Goal: Task Accomplishment & Management: Use online tool/utility

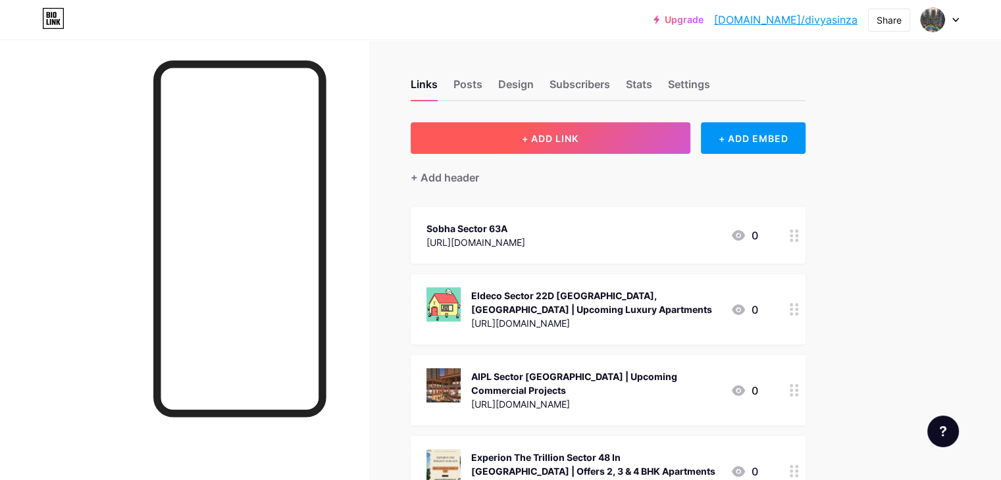
click at [579, 133] on span "+ ADD LINK" at bounding box center [550, 138] width 57 height 11
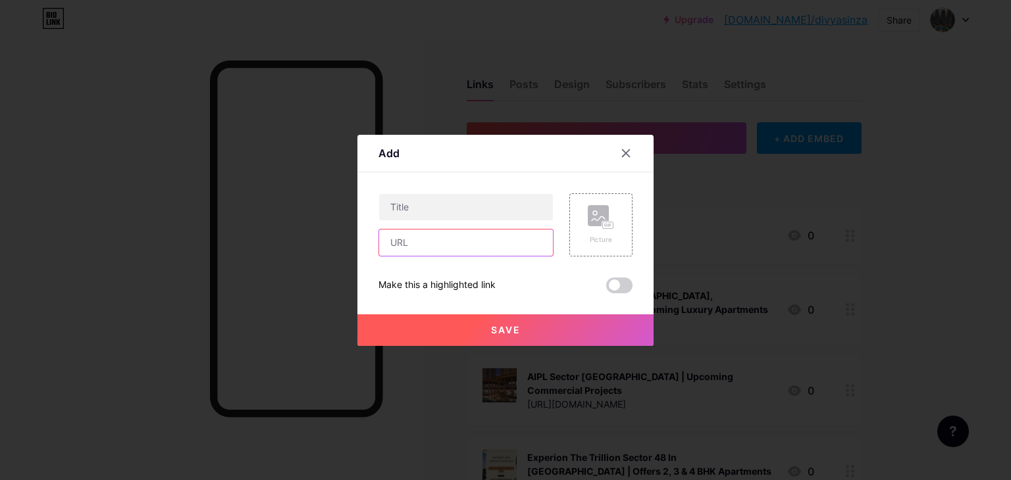
click at [491, 248] on input "text" at bounding box center [466, 243] width 174 height 26
paste input "[URL][DOMAIN_NAME]"
type input "[URL][DOMAIN_NAME]"
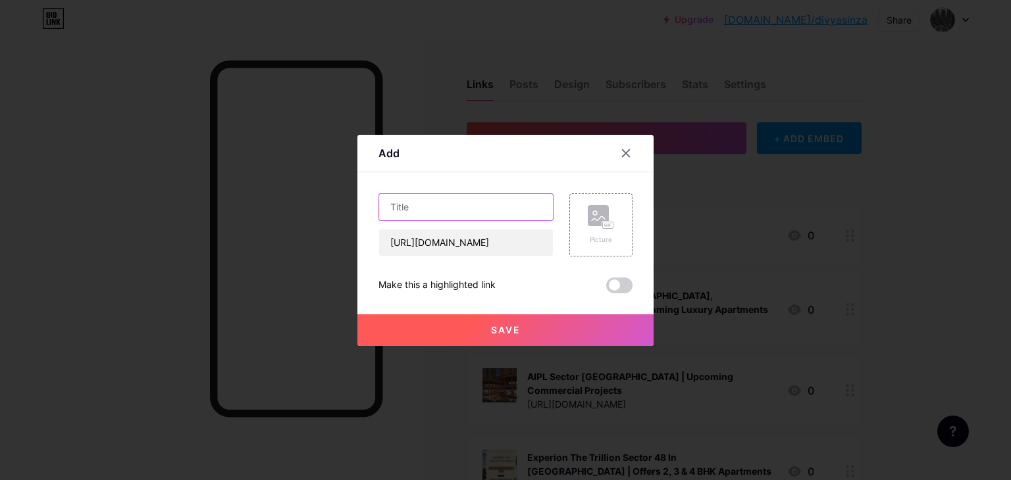
click at [436, 211] on input "text" at bounding box center [466, 207] width 174 height 26
paste input "MSN Realty [GEOGRAPHIC_DATA] - Upcoming Projects In [GEOGRAPHIC_DATA]"
type input "MSN Realty [GEOGRAPHIC_DATA] - Upcoming Projects In [GEOGRAPHIC_DATA]"
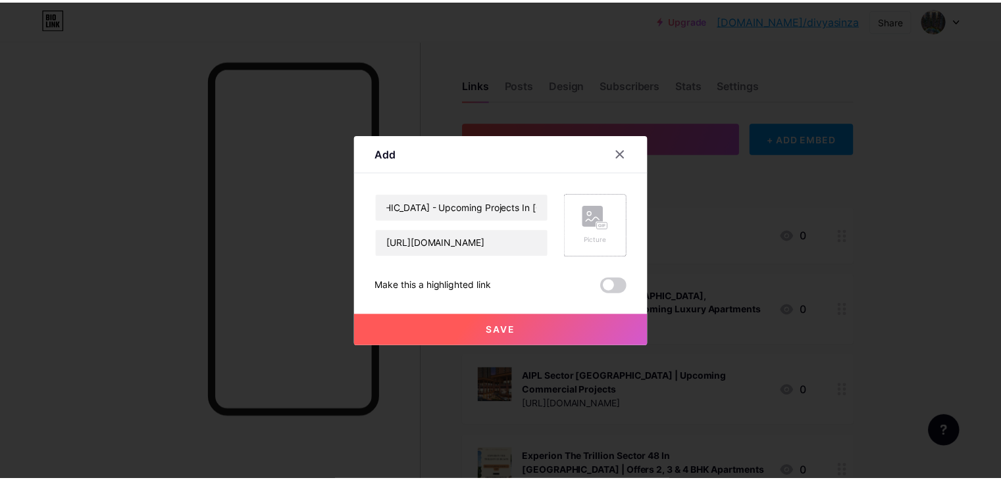
scroll to position [0, 0]
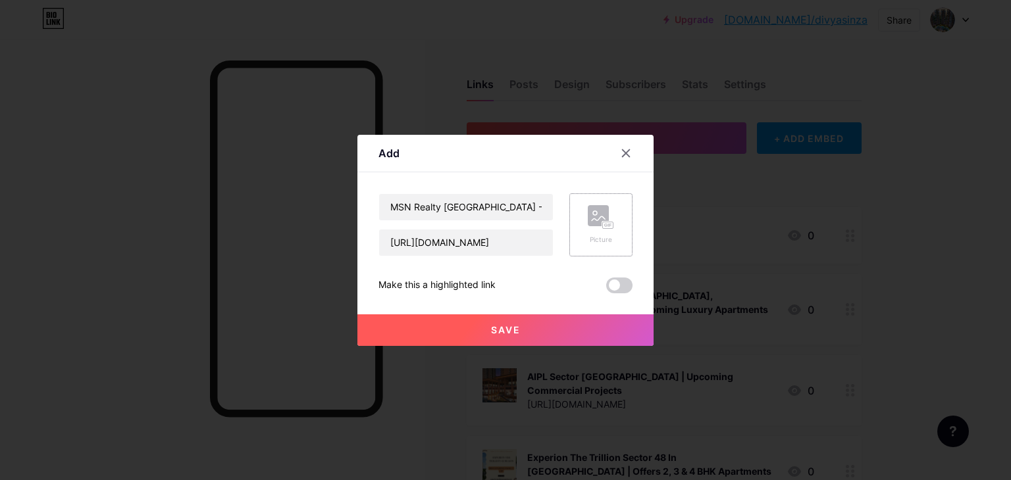
click at [604, 242] on div "Picture" at bounding box center [601, 240] width 26 height 10
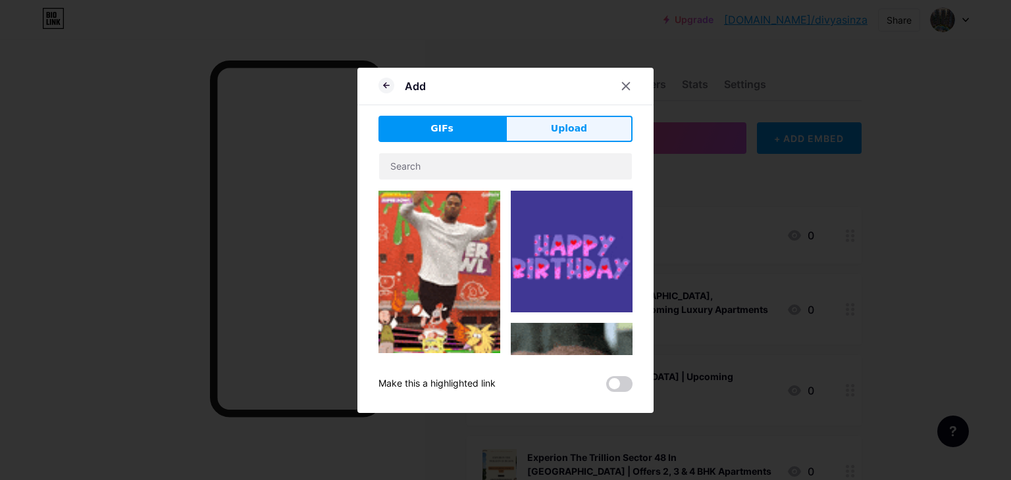
click at [571, 130] on span "Upload" at bounding box center [569, 129] width 36 height 14
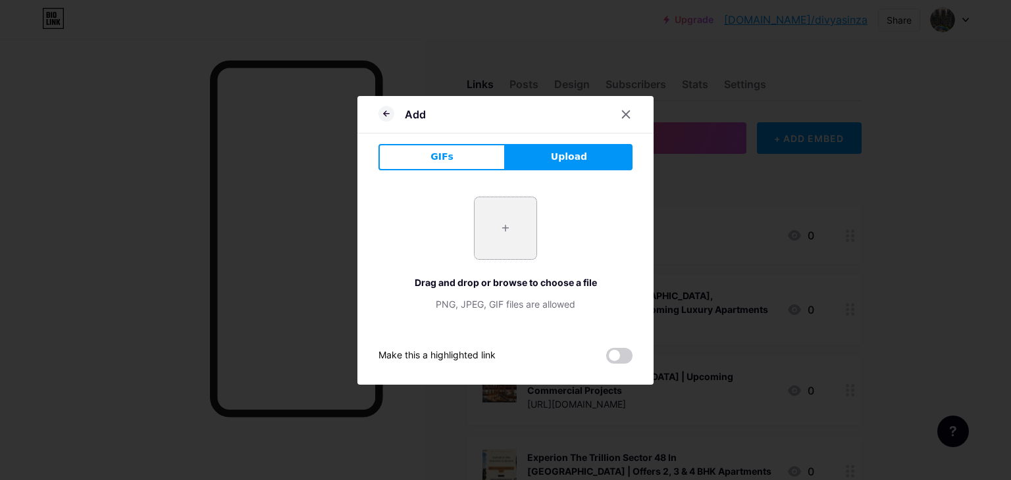
click at [519, 220] on input "file" at bounding box center [506, 228] width 62 height 62
type input "C:\fakepath\Untitled design.jpg"
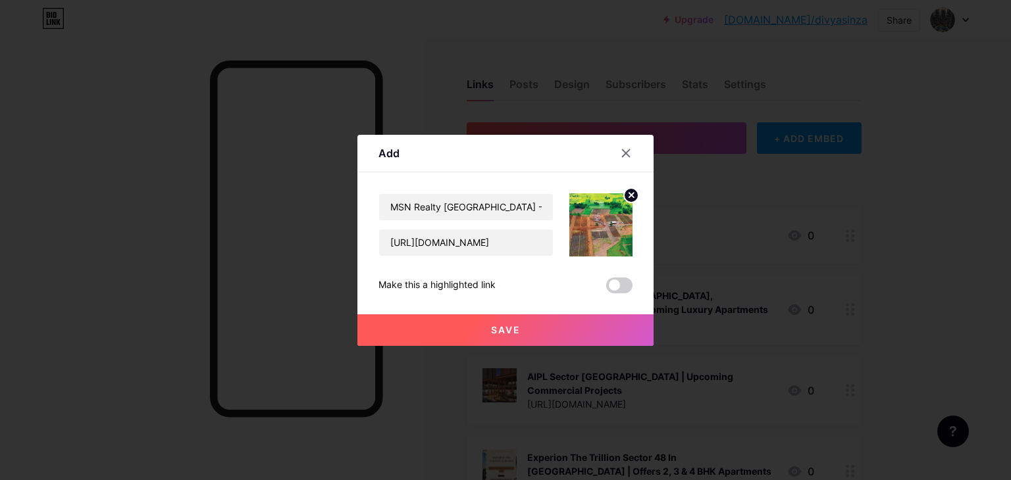
click at [542, 335] on button "Save" at bounding box center [505, 331] width 296 height 32
